Goal: Transaction & Acquisition: Purchase product/service

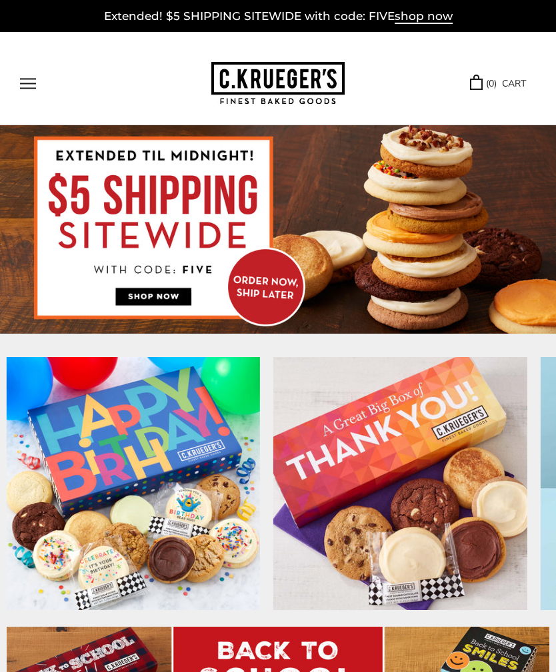
click at [429, 18] on span "shop now" at bounding box center [424, 16] width 58 height 15
click at [33, 83] on button "Open navigation" at bounding box center [28, 83] width 16 height 11
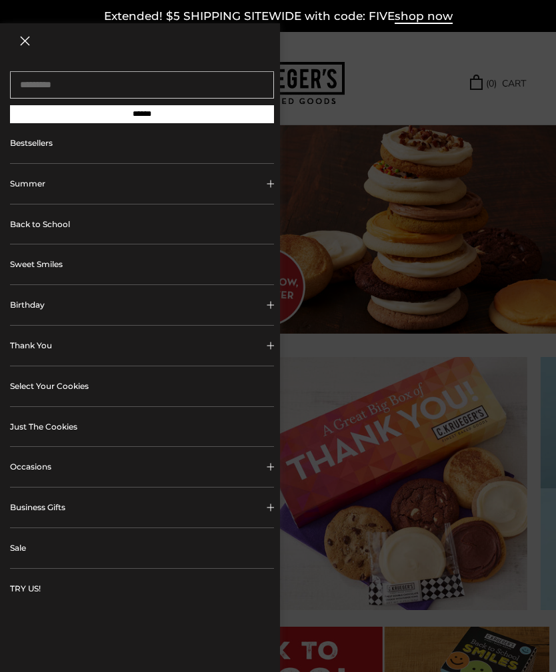
click at [271, 469] on span "Collapsible block button" at bounding box center [270, 467] width 7 height 7
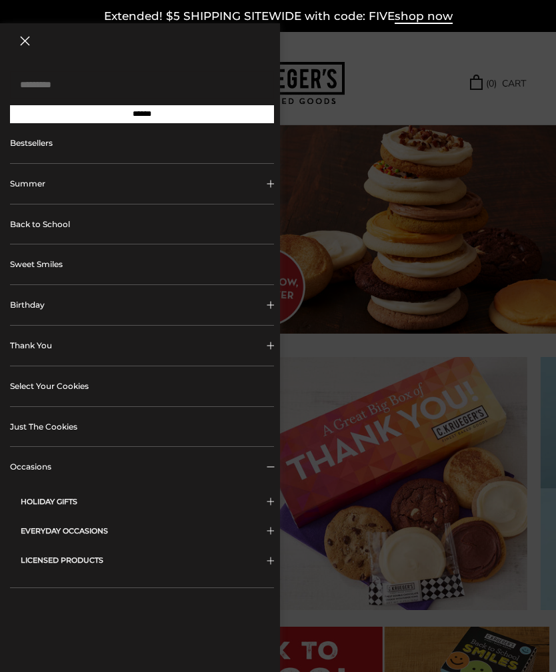
click at [95, 80] on input "Search..." at bounding box center [142, 84] width 264 height 27
type input "********"
click at [142, 119] on input "******" at bounding box center [142, 114] width 264 height 18
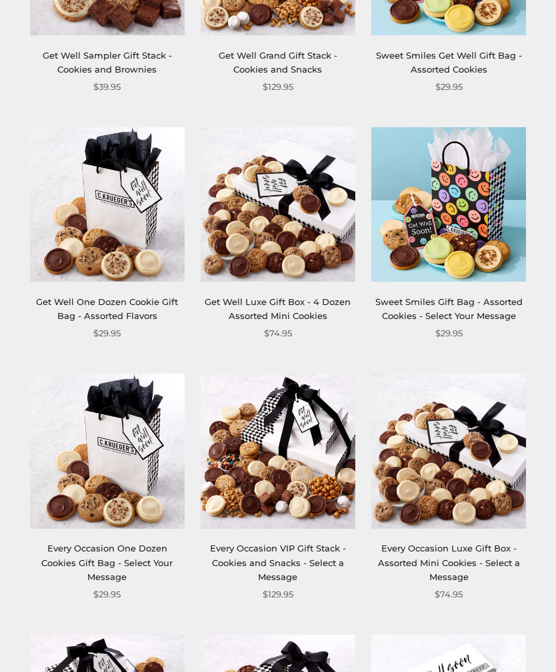
scroll to position [573, 0]
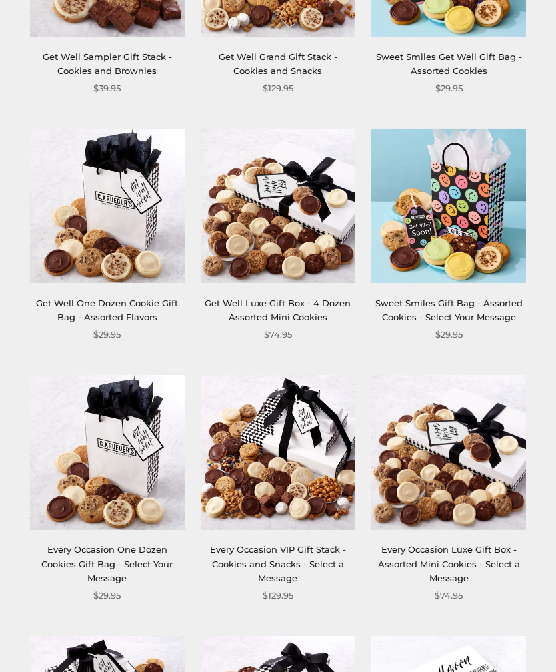
click at [475, 304] on link "Sweet Smiles Gift Bag - Assorted Cookies - Select Your Message" at bounding box center [448, 311] width 147 height 25
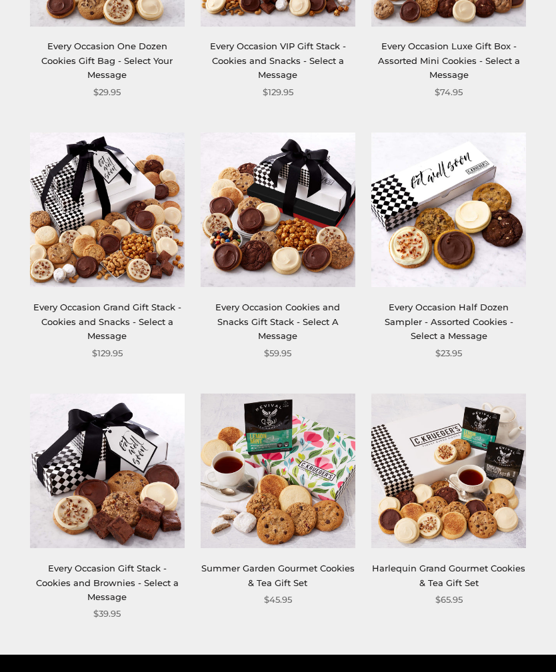
scroll to position [1104, 0]
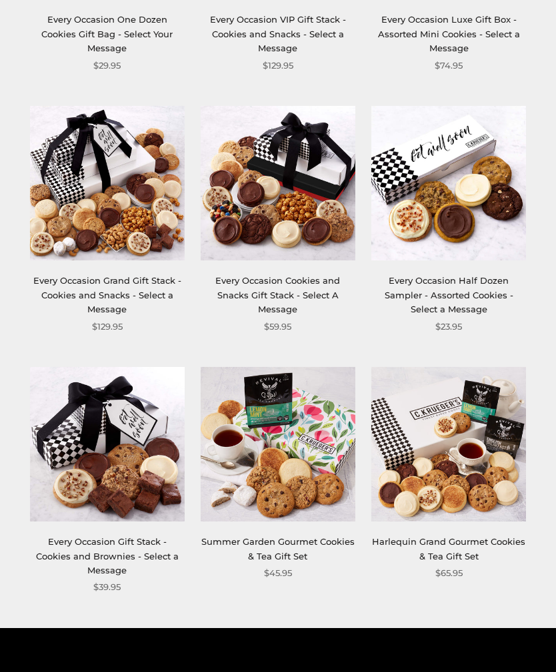
click at [149, 458] on img at bounding box center [107, 445] width 155 height 155
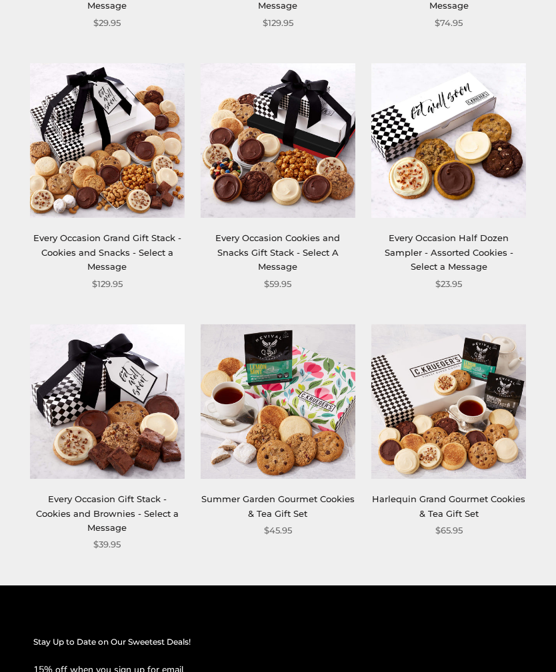
click at [300, 397] on img at bounding box center [278, 402] width 155 height 155
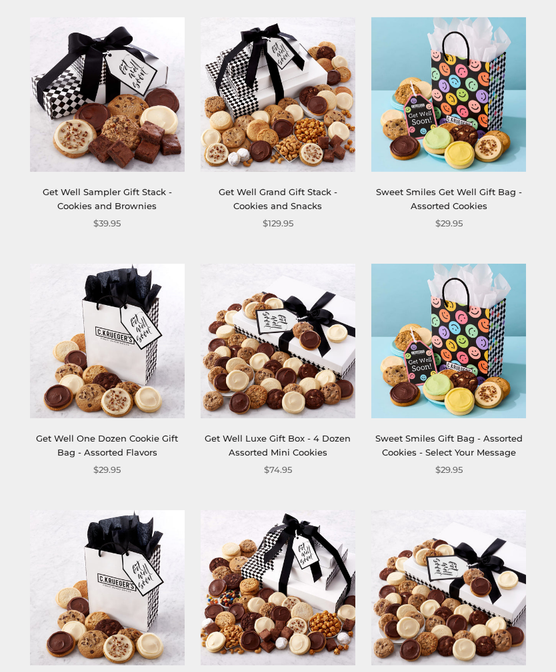
scroll to position [435, 0]
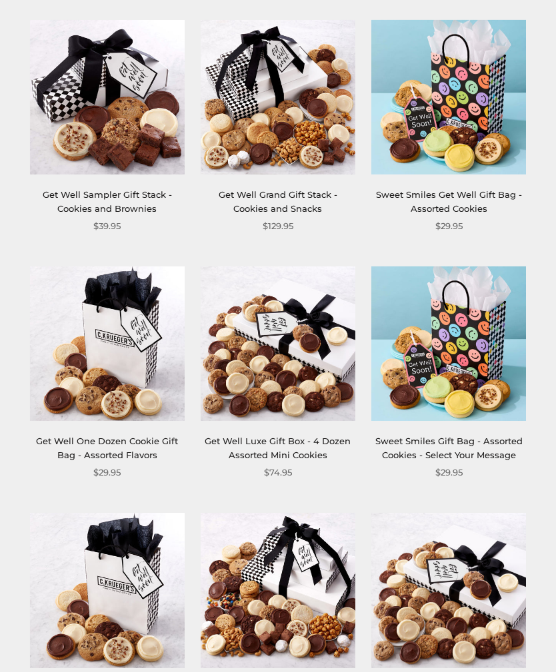
click at [477, 448] on link "Sweet Smiles Gift Bag - Assorted Cookies - Select Your Message" at bounding box center [448, 449] width 147 height 25
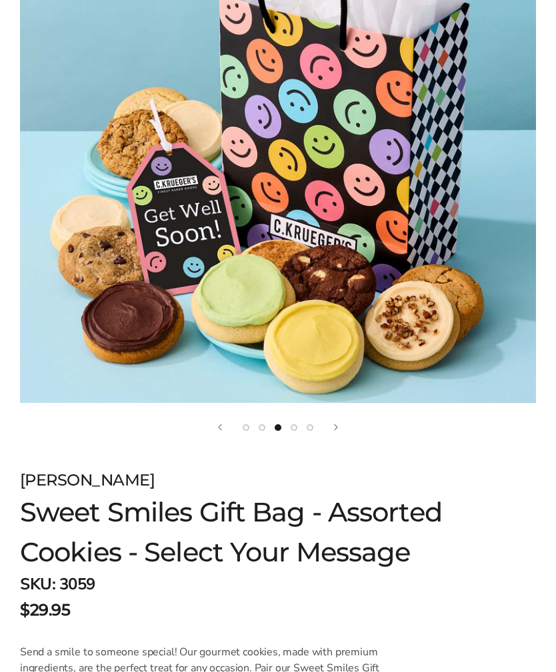
scroll to position [287, 0]
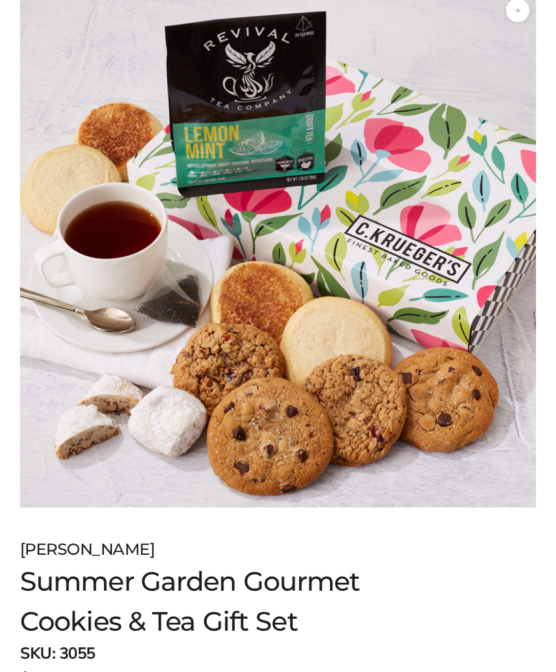
scroll to position [191, 0]
